Goal: Check status: Check status

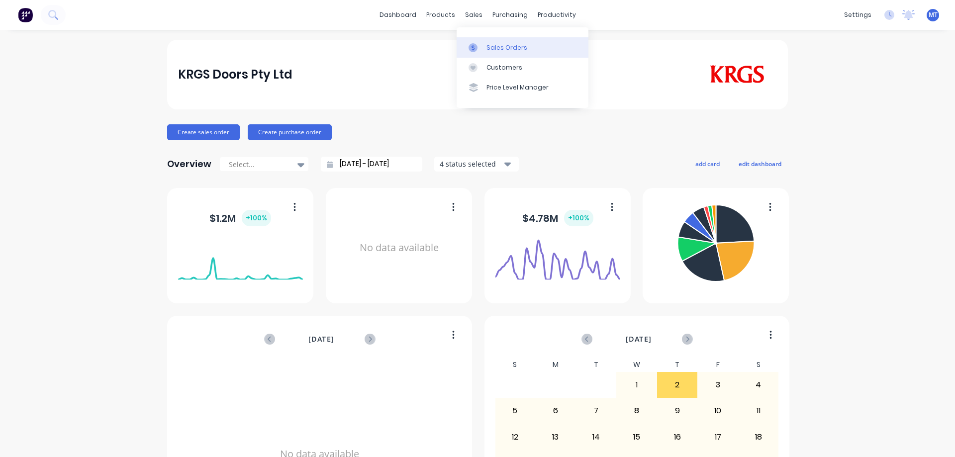
click at [480, 49] on div at bounding box center [476, 47] width 15 height 9
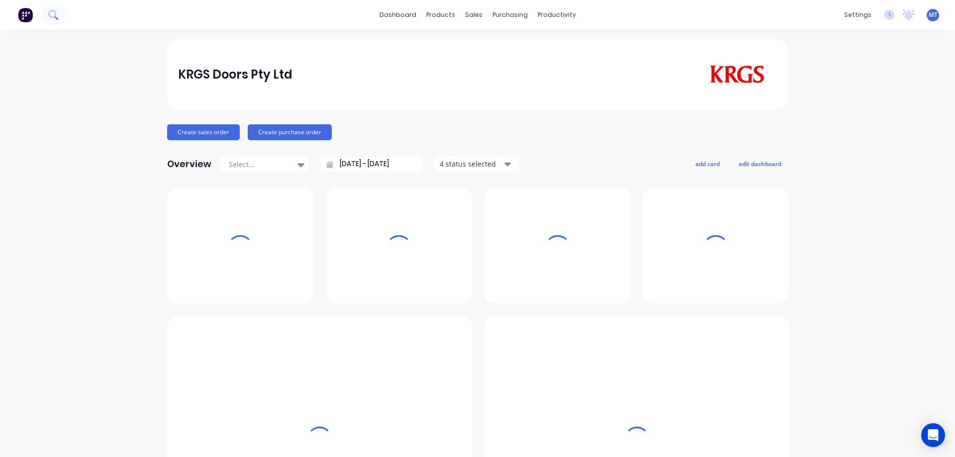
click at [57, 9] on button at bounding box center [53, 15] width 25 height 20
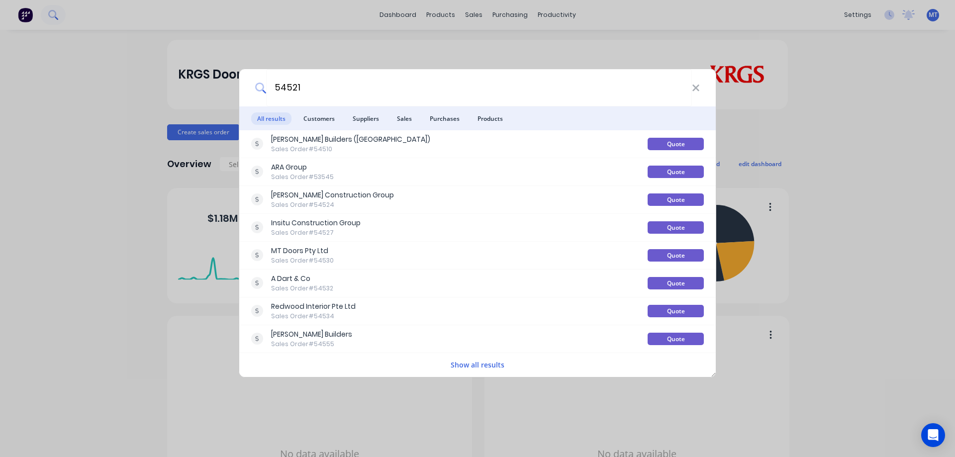
type input "54521"
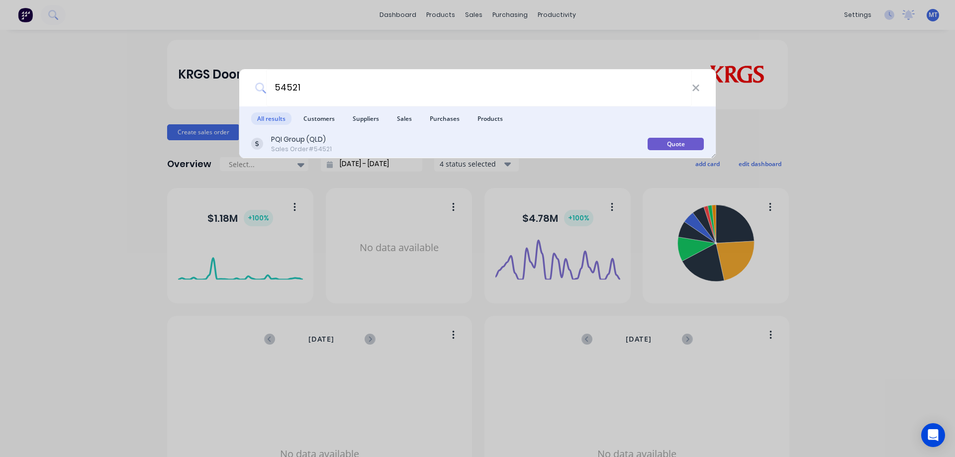
click at [310, 147] on div "Sales Order #54521" at bounding box center [301, 149] width 61 height 9
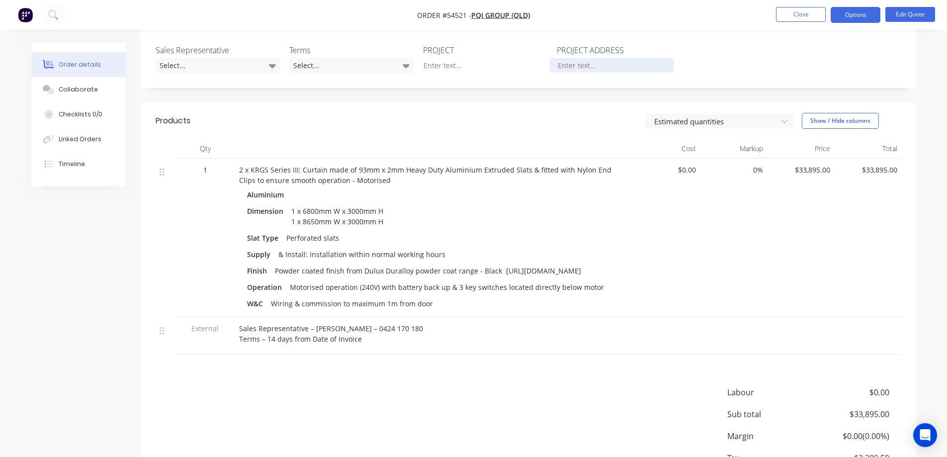
scroll to position [249, 0]
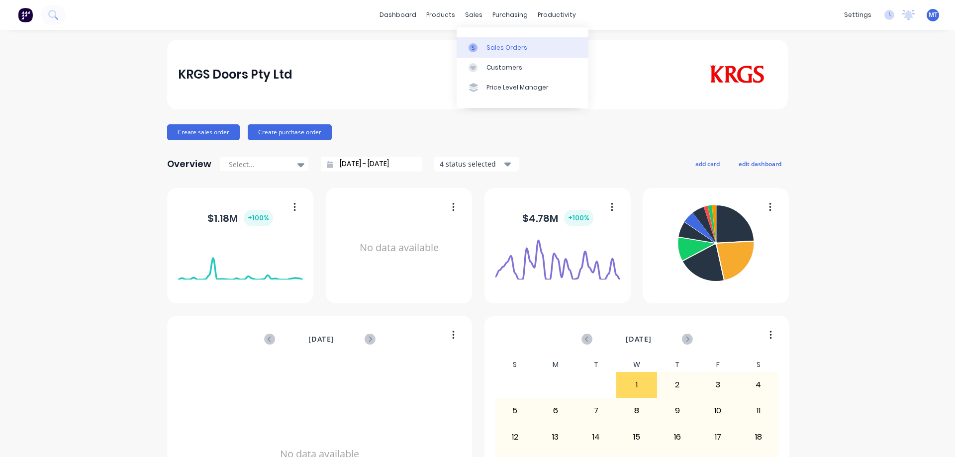
click at [475, 38] on link "Sales Orders" at bounding box center [523, 47] width 132 height 20
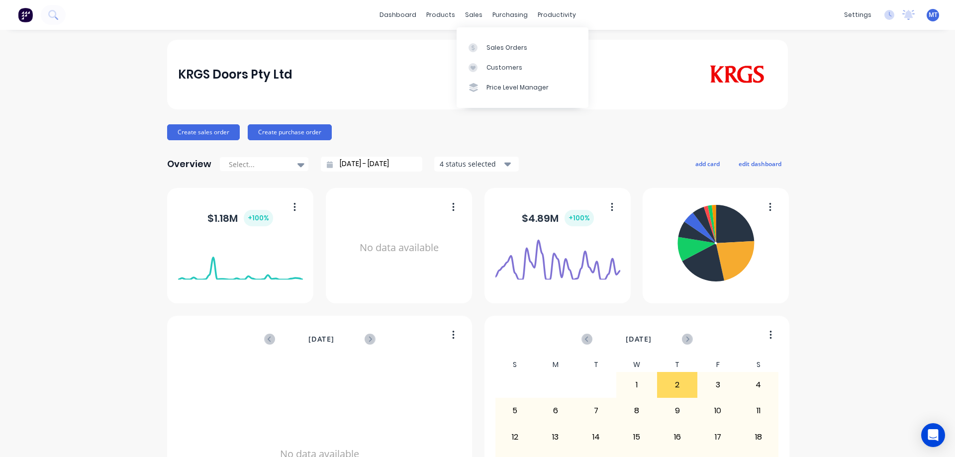
click at [480, 49] on div at bounding box center [476, 47] width 15 height 9
